Goal: Transaction & Acquisition: Purchase product/service

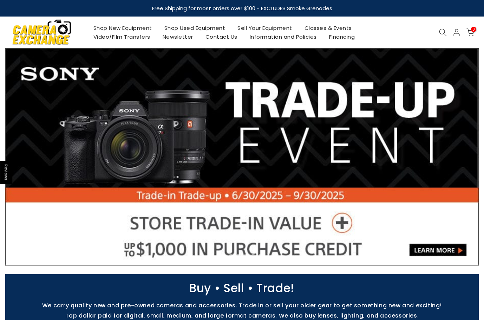
click at [221, 27] on link "Shop Used Equipment" at bounding box center [194, 28] width 73 height 9
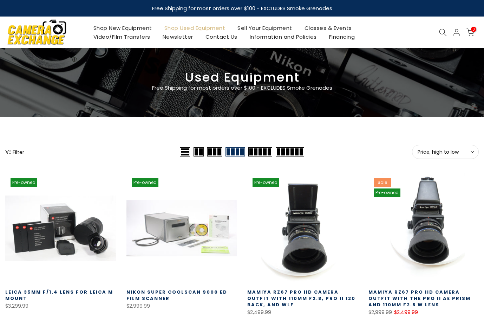
click at [429, 153] on span "Price, high to low" at bounding box center [446, 152] width 56 height 6
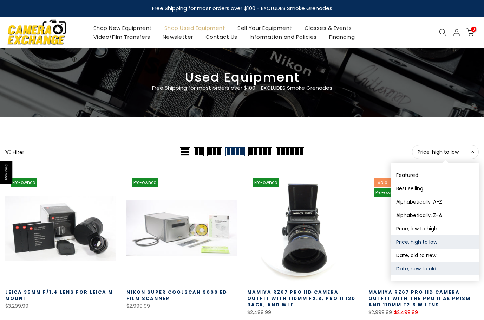
click at [421, 267] on button "Date, new to old" at bounding box center [435, 268] width 88 height 13
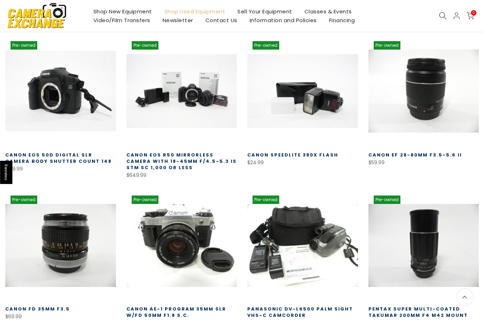
scroll to position [124, 0]
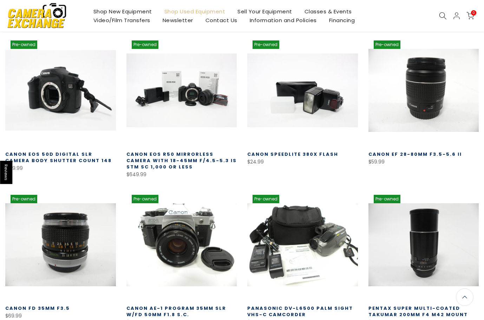
click at [57, 98] on link at bounding box center [60, 90] width 111 height 111
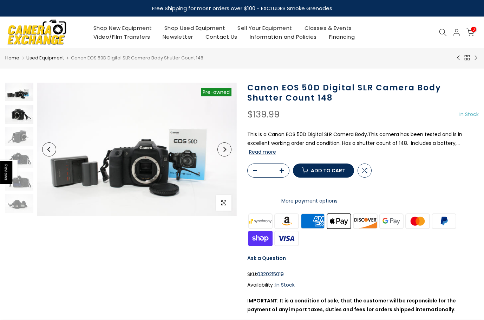
click at [17, 115] on img at bounding box center [19, 114] width 28 height 19
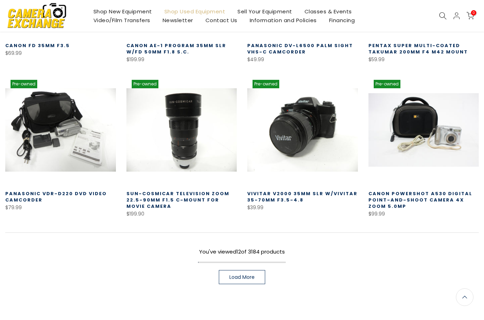
scroll to position [466, 0]
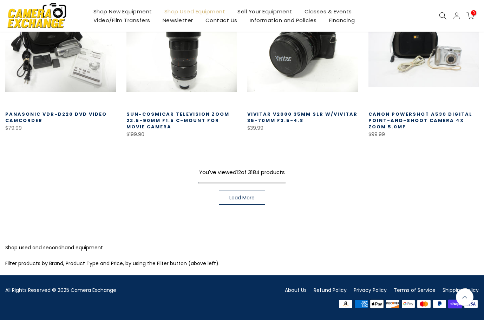
click at [244, 196] on span "Load More" at bounding box center [241, 197] width 25 height 5
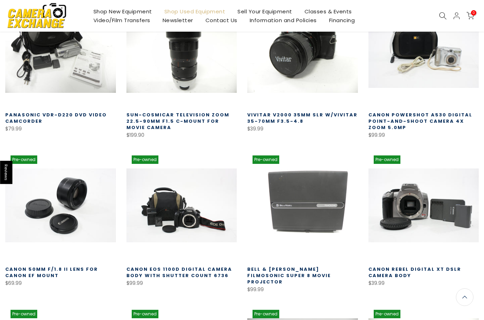
scroll to position [466, 0]
